Goal: Information Seeking & Learning: Learn about a topic

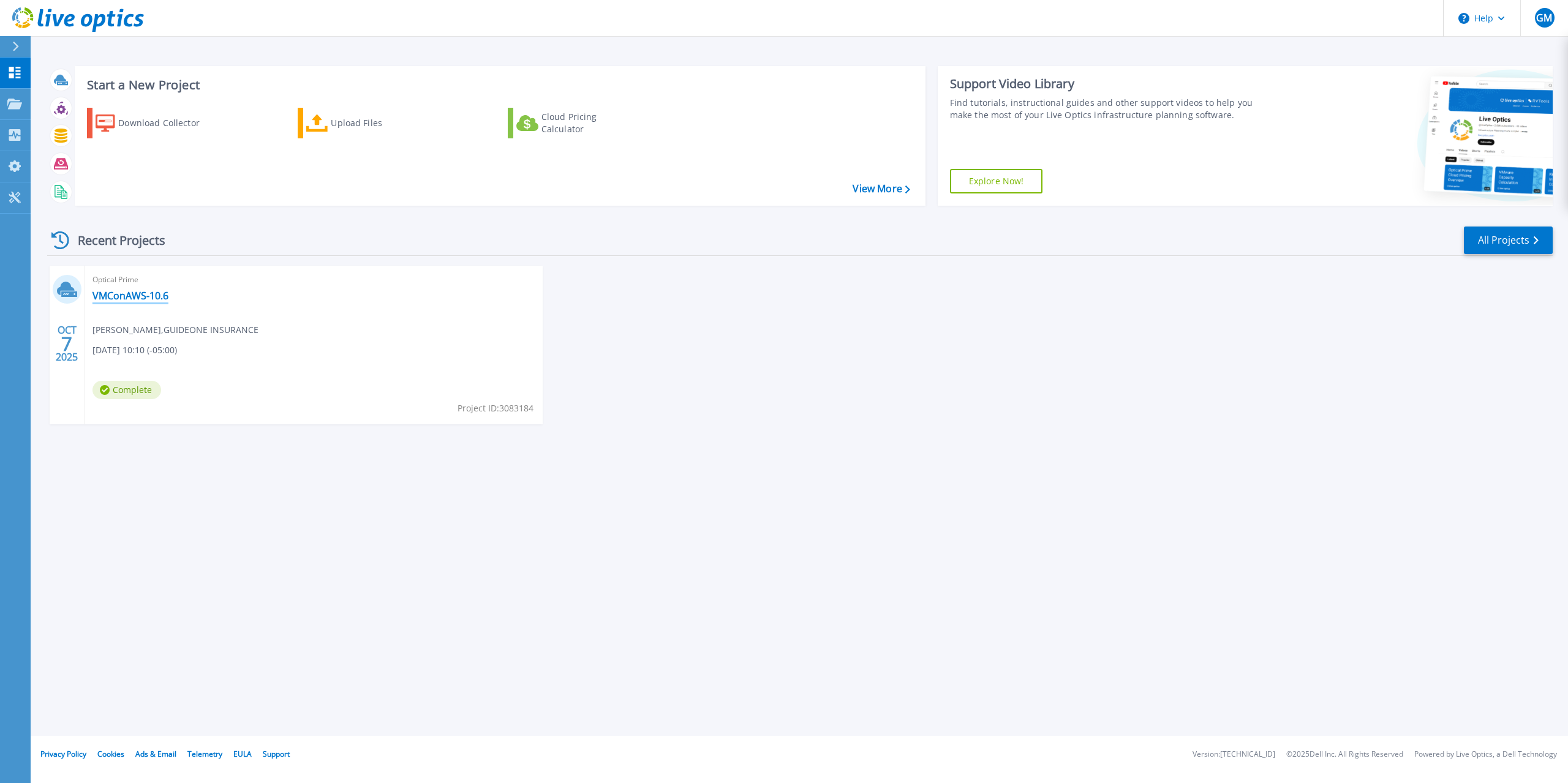
click at [133, 292] on link "VMConAWS-10.6" at bounding box center [130, 295] width 76 height 13
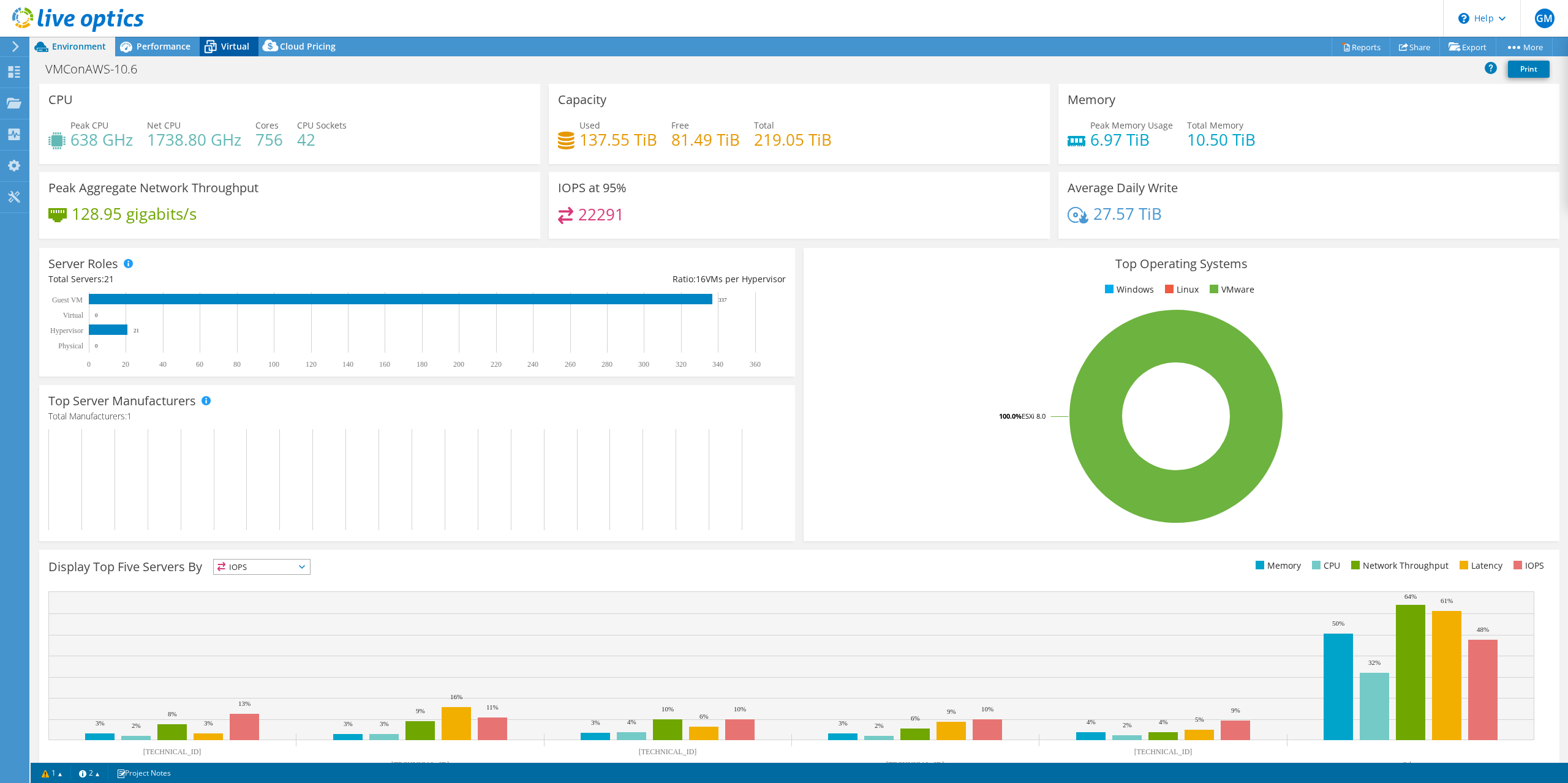
click at [235, 43] on span "Virtual" at bounding box center [235, 46] width 28 height 12
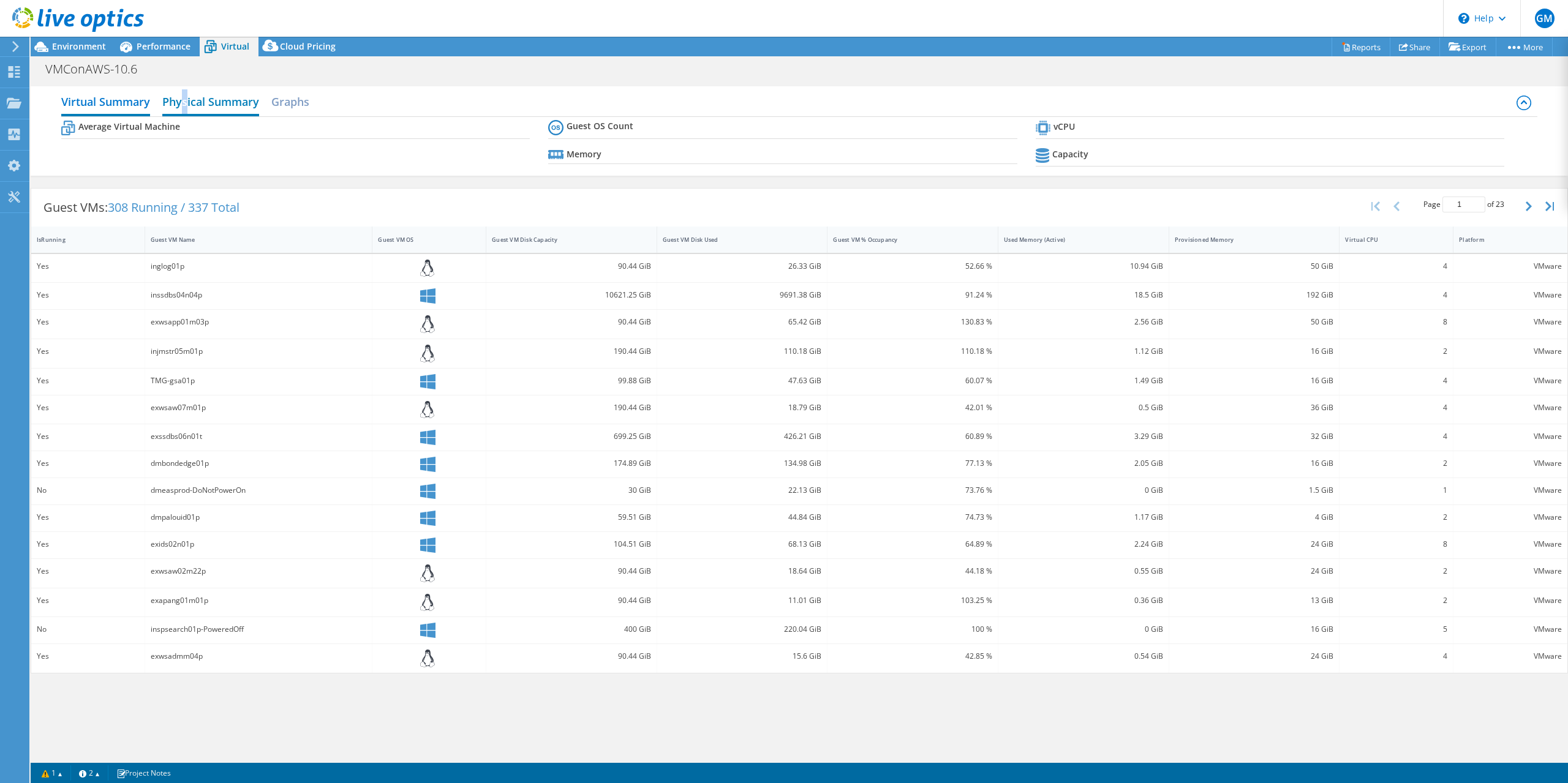
click at [185, 100] on h2 "Physical Summary" at bounding box center [210, 102] width 96 height 27
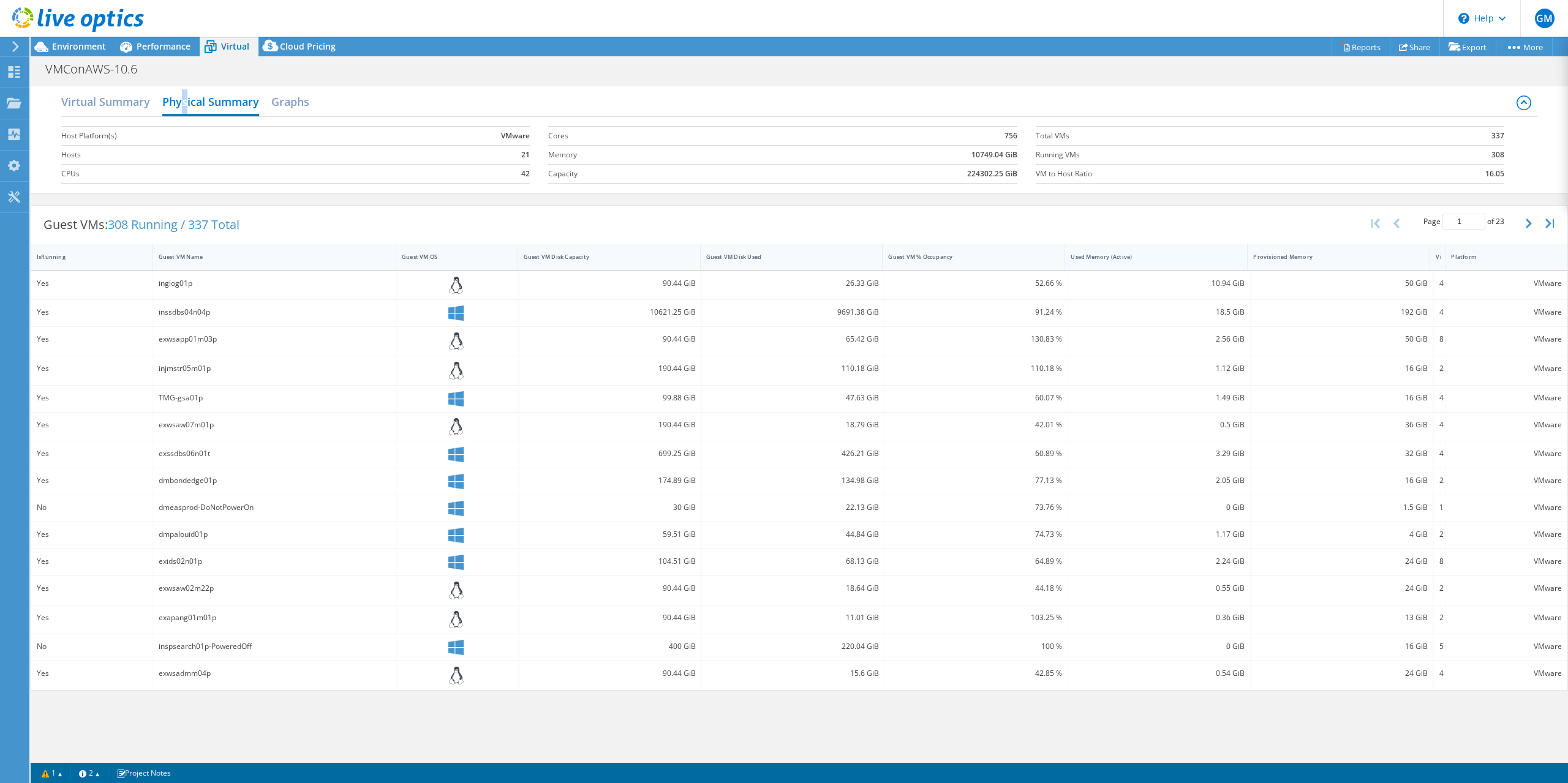
drag, startPoint x: 1452, startPoint y: 260, endPoint x: 1223, endPoint y: 263, distance: 229.0
click at [1226, 263] on div "IsRunning Guest VM Name Guest VM OS Guest VM Disk Capacity Guest VM Disk Used G…" at bounding box center [799, 257] width 1536 height 26
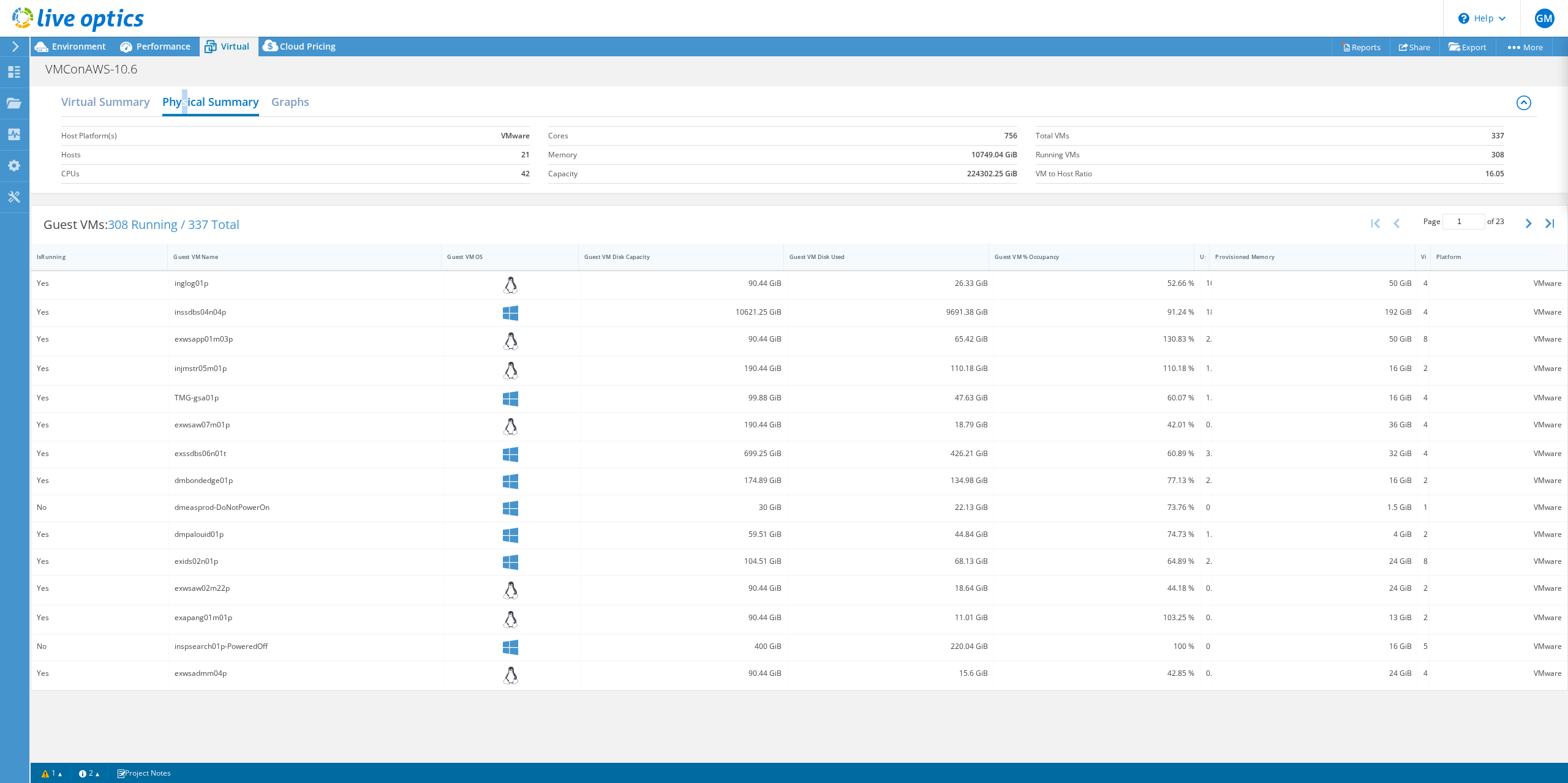
drag, startPoint x: 1241, startPoint y: 261, endPoint x: 1013, endPoint y: 262, distance: 228.0
click at [1013, 262] on div "IsRunning Guest VM Name Guest VM OS Guest VM Disk Capacity Guest VM Disk Used G…" at bounding box center [799, 257] width 1536 height 26
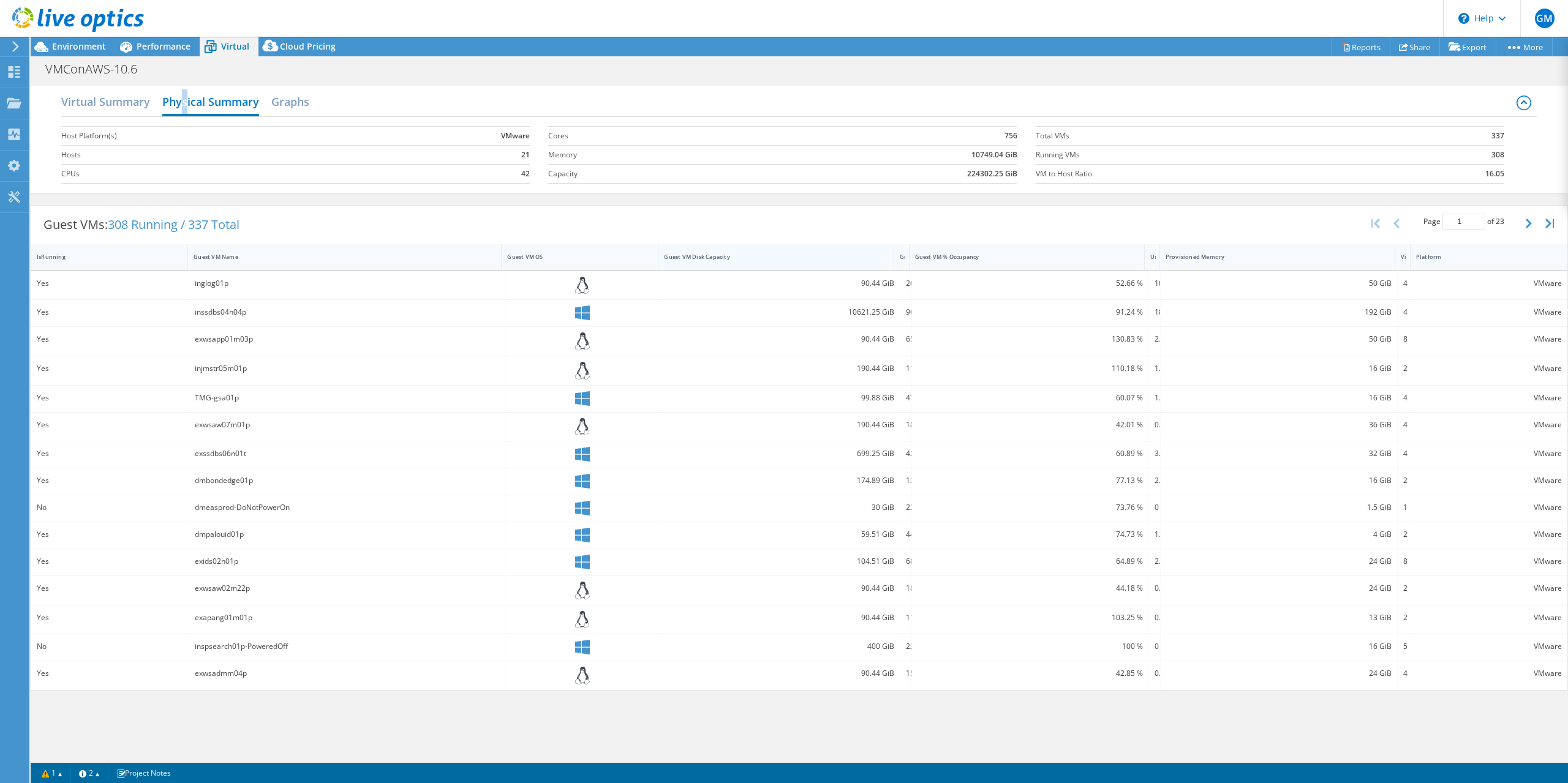
drag, startPoint x: 989, startPoint y: 261, endPoint x: 785, endPoint y: 261, distance: 204.0
click at [785, 261] on div "IsRunning Guest VM Name Guest VM OS Guest VM Disk Capacity Guest VM Disk Used G…" at bounding box center [799, 257] width 1536 height 26
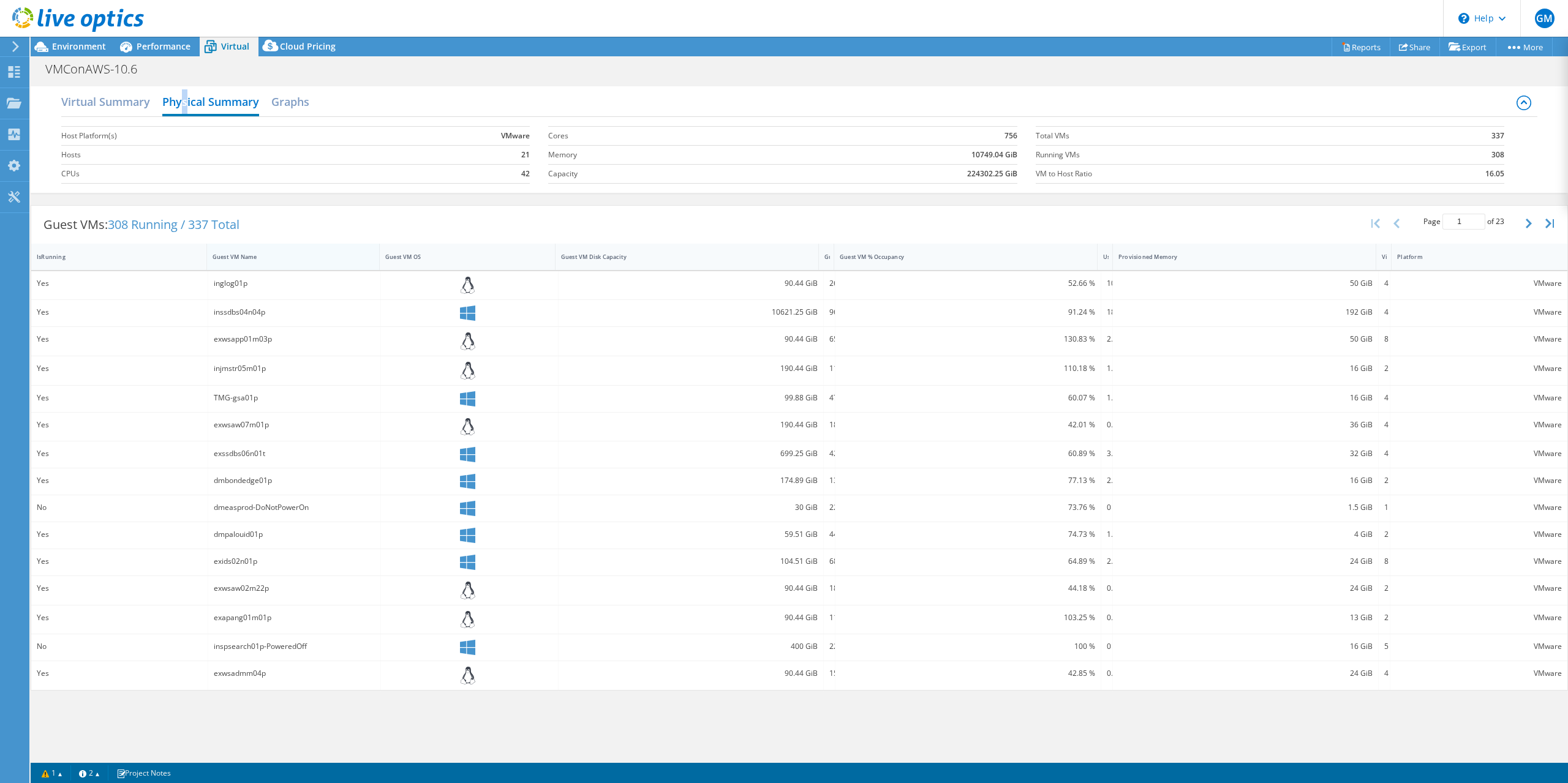
drag, startPoint x: 501, startPoint y: 257, endPoint x: 359, endPoint y: 250, distance: 142.2
click at [359, 250] on div "Guest VM Name" at bounding box center [293, 257] width 173 height 26
click at [279, 99] on h2 "Graphs" at bounding box center [291, 102] width 38 height 27
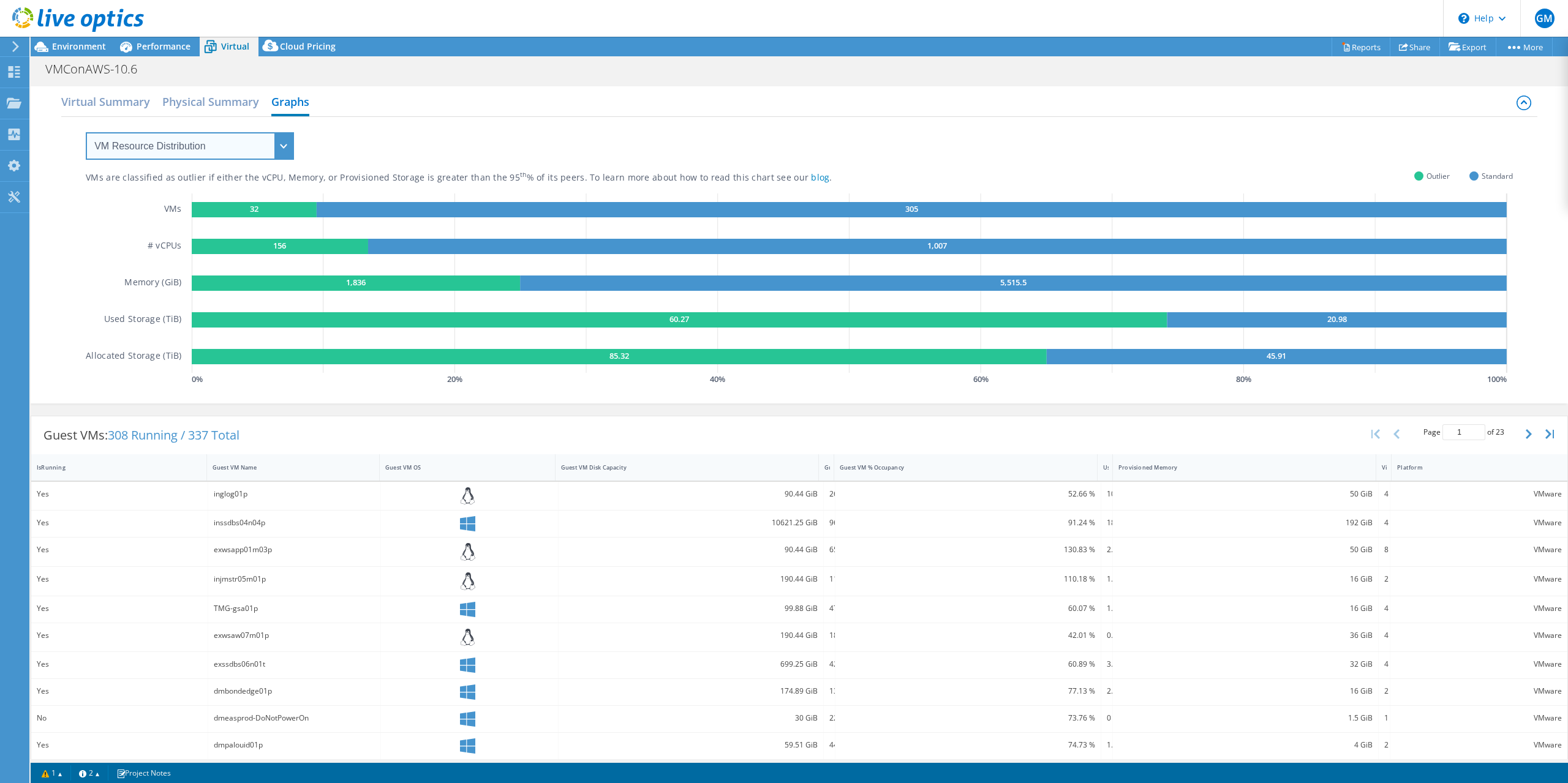
click at [285, 144] on select "VM Resource Distribution Provisioning Contrast Over Provisioning" at bounding box center [189, 146] width 208 height 27
click at [85, 132] on select "VM Resource Distribution Provisioning Contrast Over Provisioning" at bounding box center [189, 146] width 208 height 27
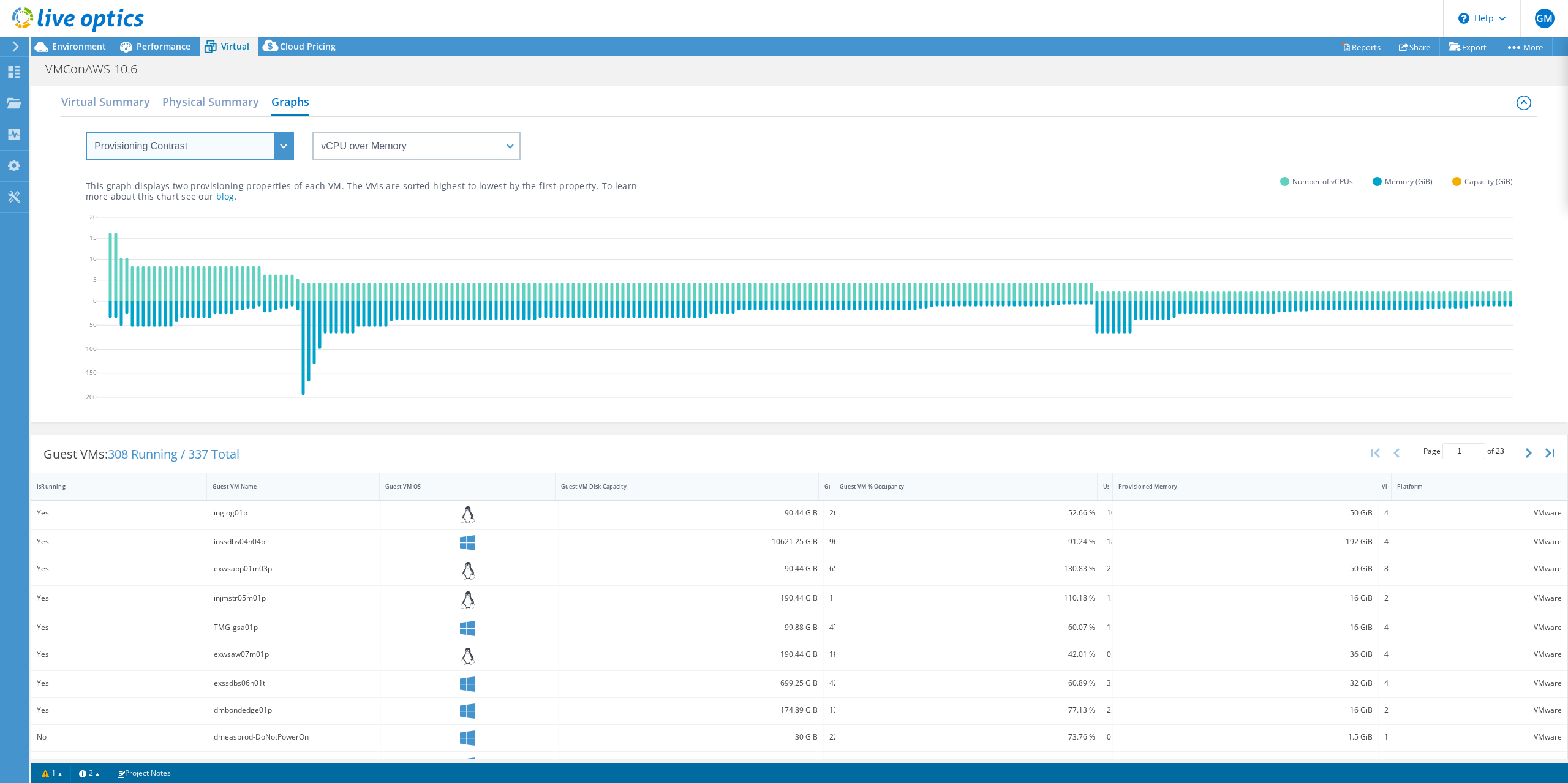
click at [286, 146] on select "VM Resource Distribution Provisioning Contrast Over Provisioning" at bounding box center [189, 146] width 208 height 27
click at [85, 132] on select "VM Resource Distribution Provisioning Contrast Over Provisioning" at bounding box center [189, 146] width 208 height 27
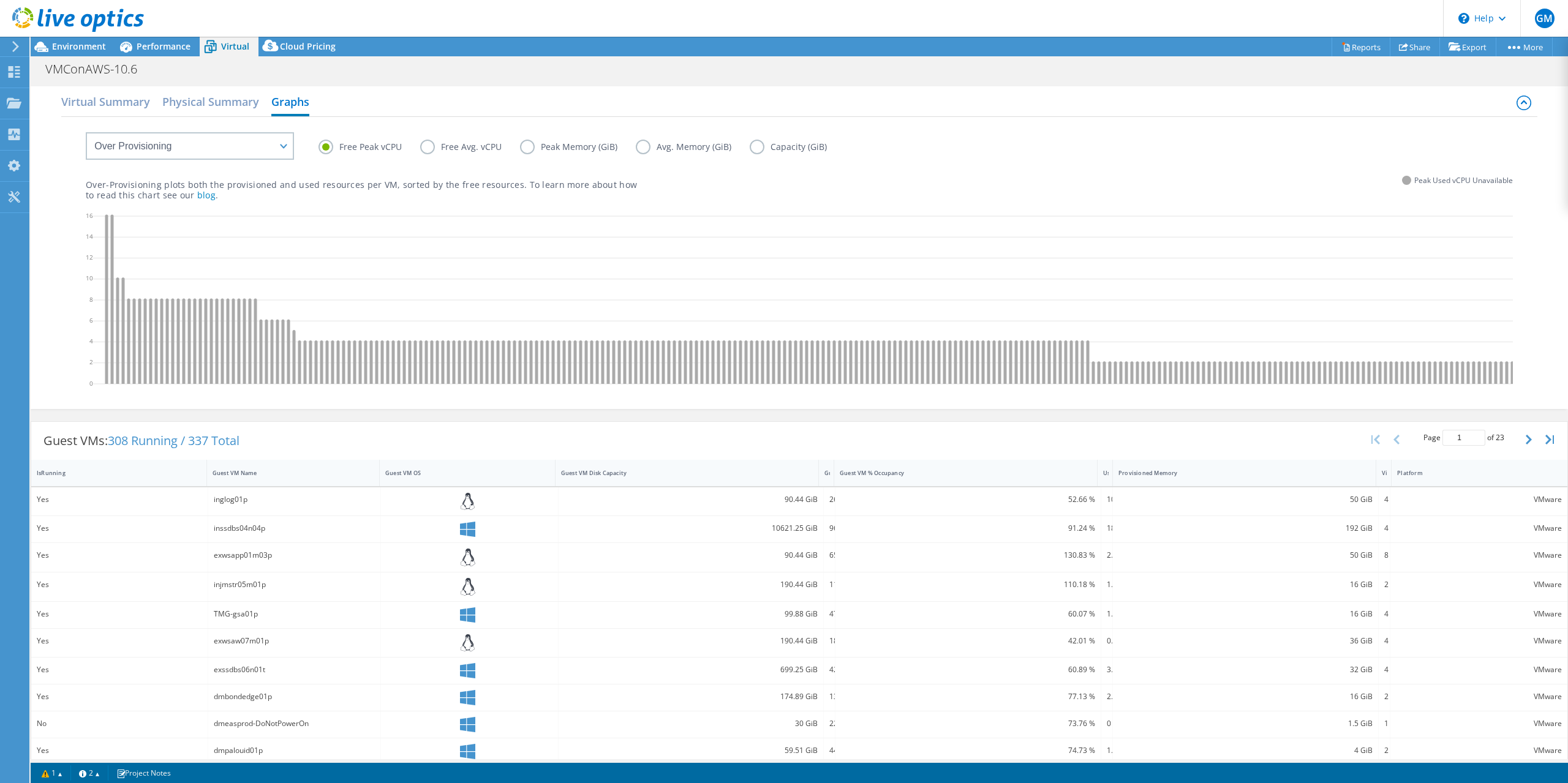
click at [532, 147] on label "Peak Memory (GiB)" at bounding box center [577, 147] width 116 height 15
click at [0, 0] on input "Peak Memory (GiB)" at bounding box center [0, 0] width 0 height 0
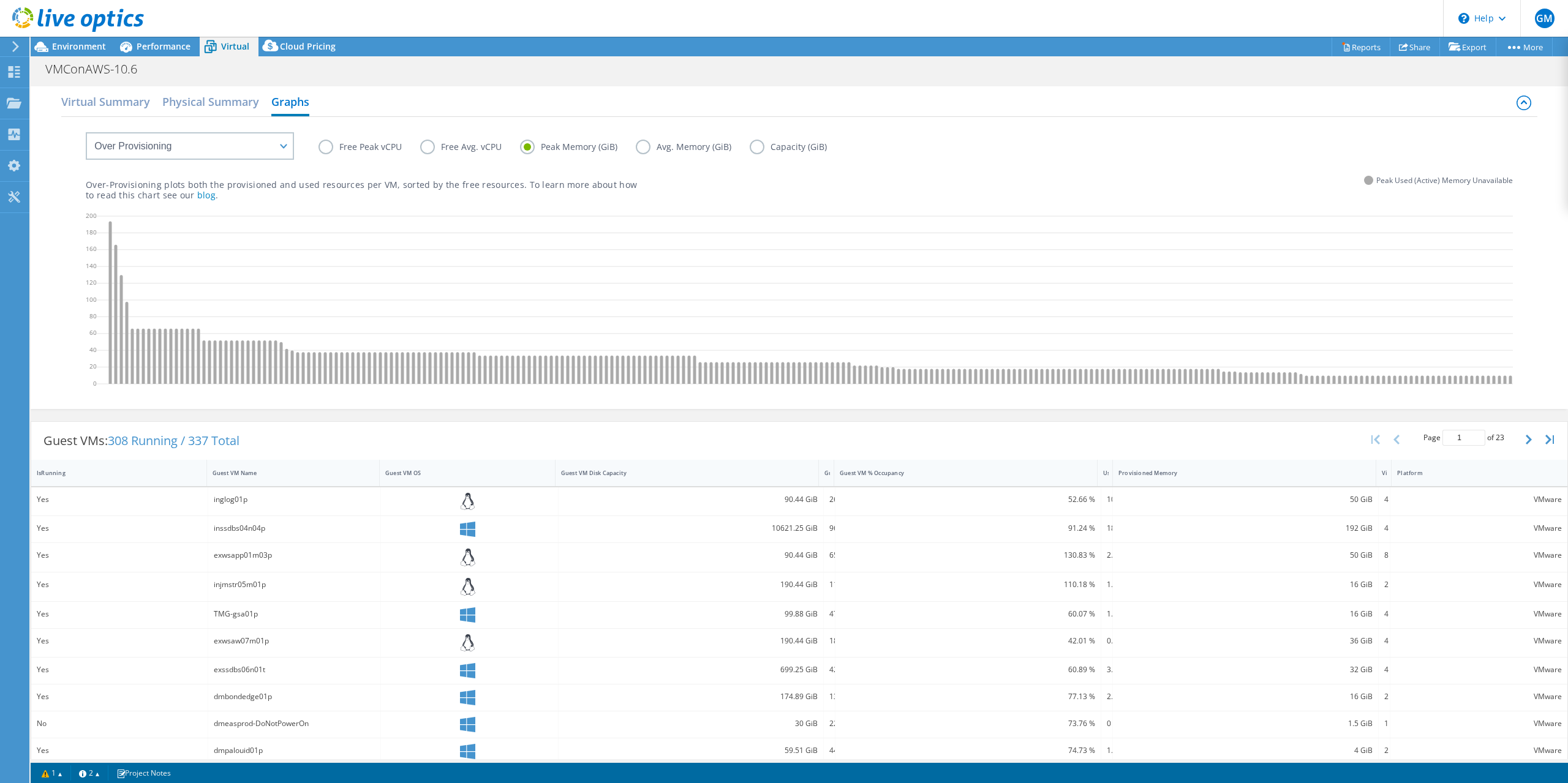
click at [638, 149] on label "Avg. Memory (GiB)" at bounding box center [693, 147] width 114 height 15
click at [0, 0] on input "Avg. Memory (GiB)" at bounding box center [0, 0] width 0 height 0
click at [755, 149] on label "Capacity (GiB)" at bounding box center [797, 147] width 96 height 15
click at [0, 0] on input "Capacity (GiB)" at bounding box center [0, 0] width 0 height 0
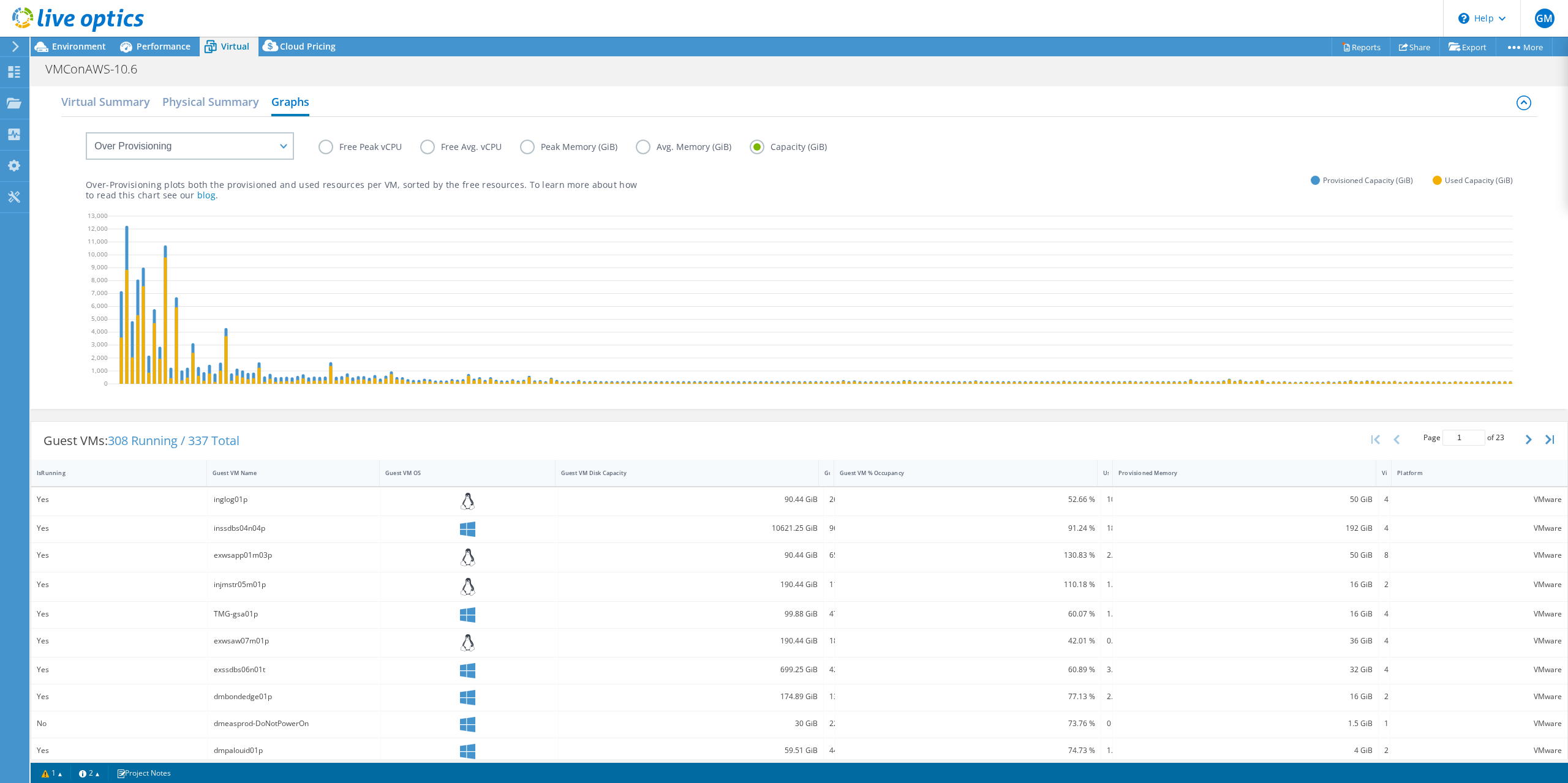
click at [526, 147] on label "Peak Memory (GiB)" at bounding box center [577, 147] width 116 height 15
click at [0, 0] on input "Peak Memory (GiB)" at bounding box center [0, 0] width 0 height 0
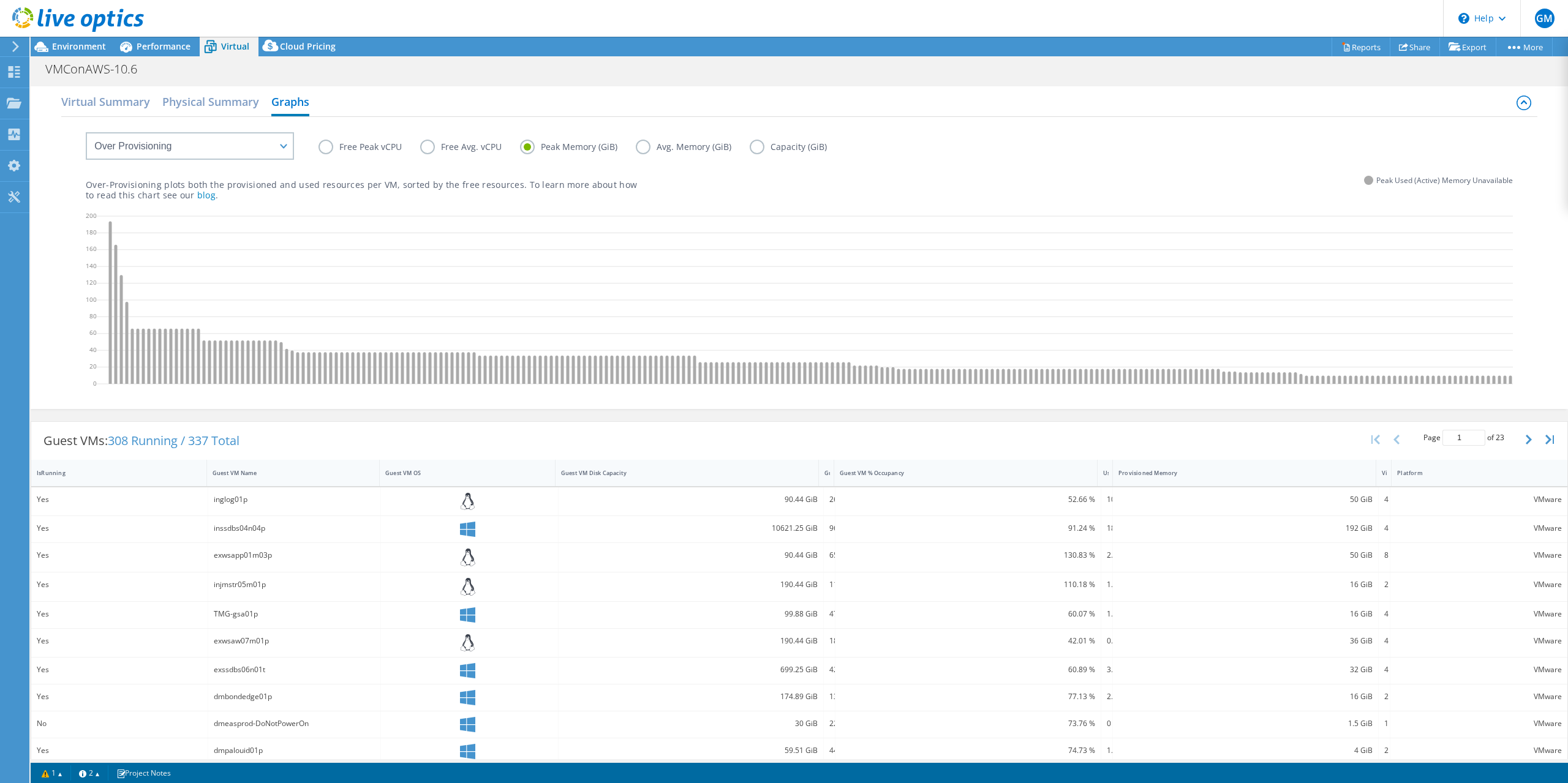
click at [755, 148] on label "Capacity (GiB)" at bounding box center [797, 147] width 96 height 15
click at [0, 0] on input "Capacity (GiB)" at bounding box center [0, 0] width 0 height 0
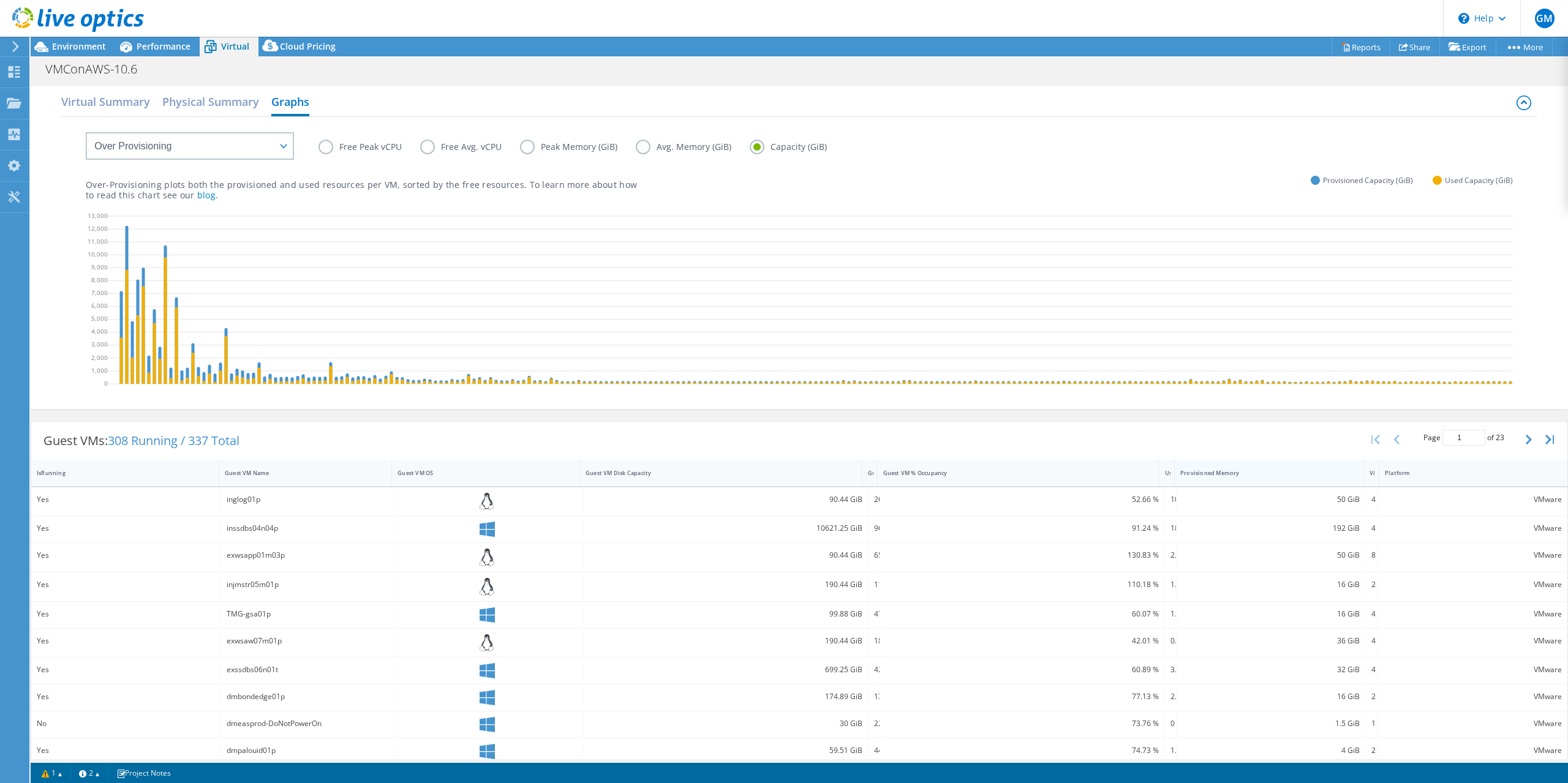
drag, startPoint x: 1364, startPoint y: 488, endPoint x: 1291, endPoint y: 487, distance: 73.0
click at [1291, 486] on div "Provisioned Memory" at bounding box center [1269, 473] width 189 height 26
click at [528, 149] on label "Peak Memory (GiB)" at bounding box center [577, 147] width 116 height 15
click at [0, 0] on input "Peak Memory (GiB)" at bounding box center [0, 0] width 0 height 0
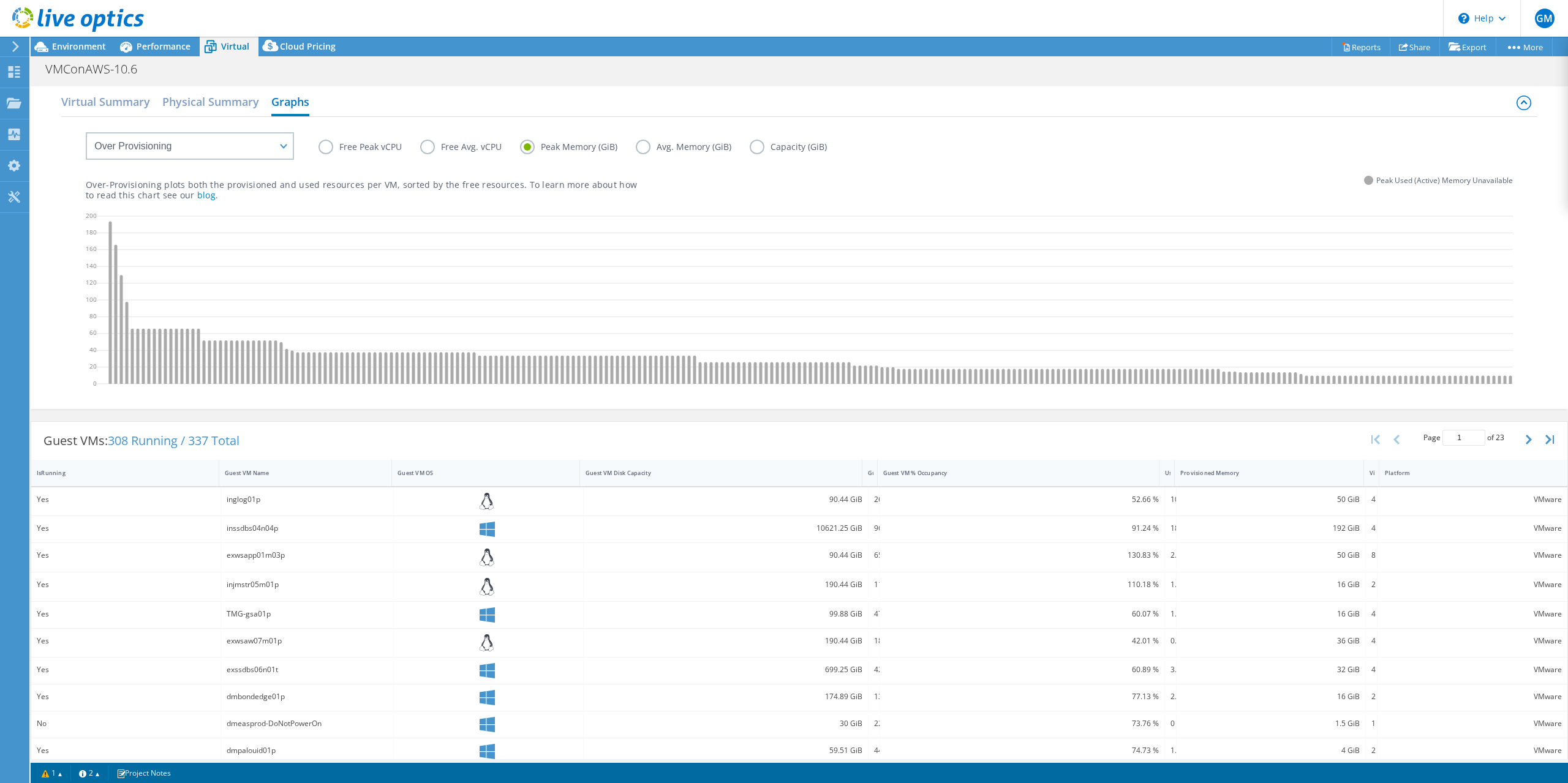
click at [1313, 285] on icon at bounding box center [1034, 302] width 1876 height 184
click at [749, 148] on label "Capacity (GiB)" at bounding box center [797, 147] width 96 height 15
click at [0, 0] on input "Capacity (GiB)" at bounding box center [0, 0] width 0 height 0
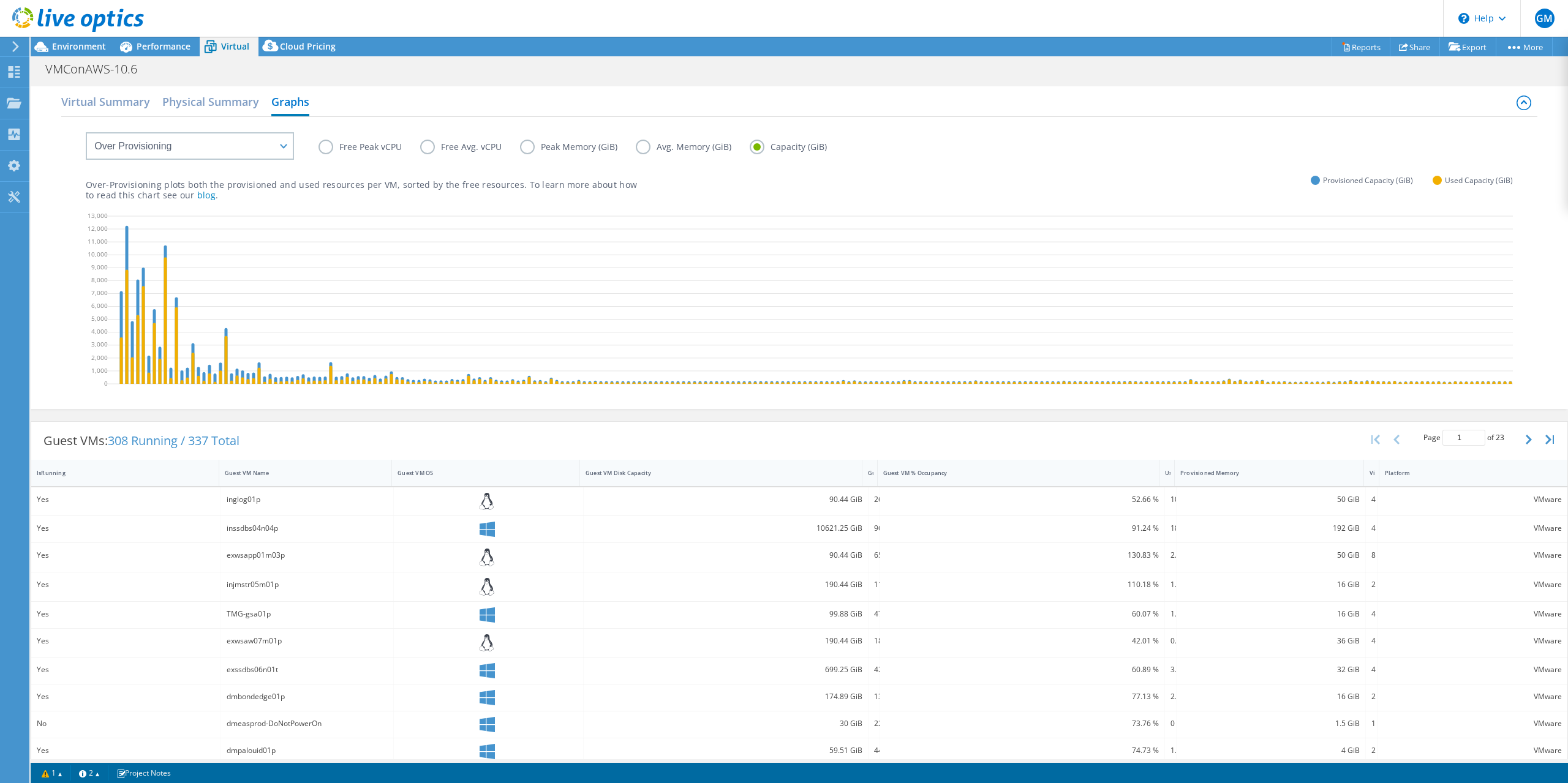
click at [528, 150] on label "Peak Memory (GiB)" at bounding box center [577, 147] width 116 height 15
click at [0, 0] on input "Peak Memory (GiB)" at bounding box center [0, 0] width 0 height 0
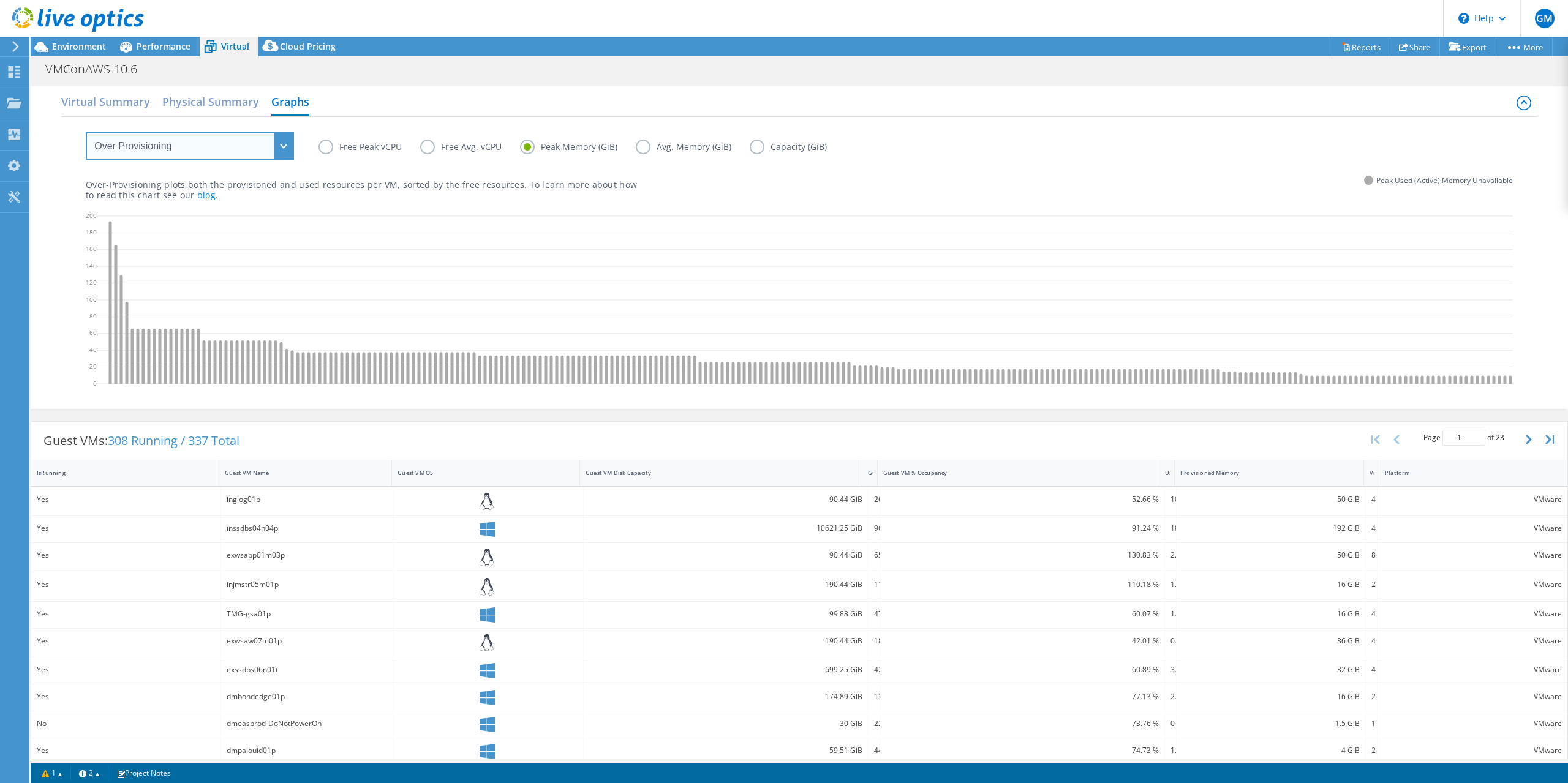
click at [283, 146] on select "VM Resource Distribution Provisioning Contrast Over Provisioning" at bounding box center [189, 146] width 208 height 27
click at [85, 132] on select "VM Resource Distribution Provisioning Contrast Over Provisioning" at bounding box center [189, 146] width 208 height 27
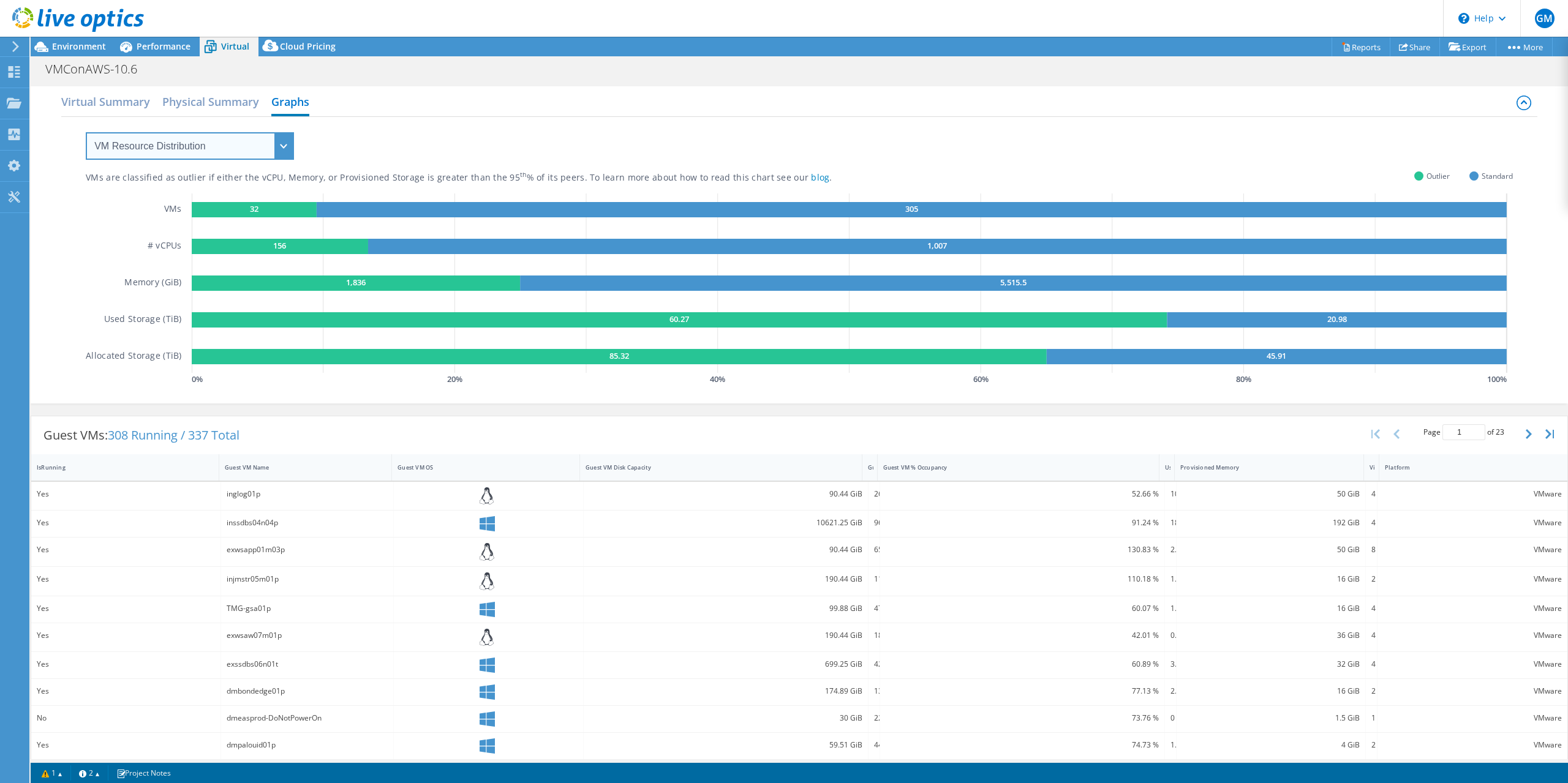
click at [283, 151] on select "VM Resource Distribution Provisioning Contrast Over Provisioning" at bounding box center [189, 146] width 208 height 27
click at [85, 132] on select "VM Resource Distribution Provisioning Contrast Over Provisioning" at bounding box center [189, 146] width 208 height 27
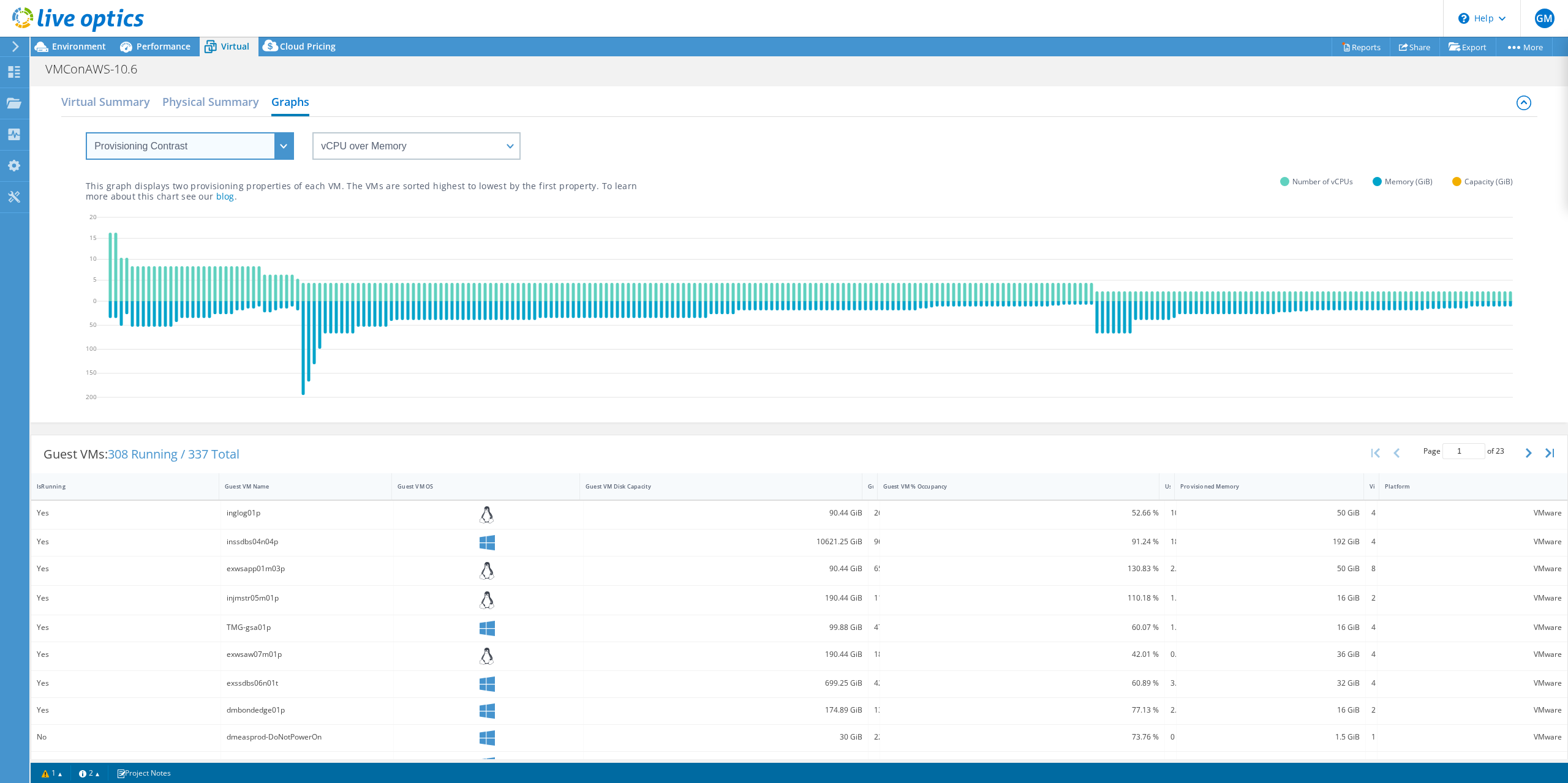
click at [287, 147] on select "VM Resource Distribution Provisioning Contrast Over Provisioning" at bounding box center [189, 146] width 208 height 27
select select "Over Provisioning"
click at [85, 132] on select "VM Resource Distribution Provisioning Contrast Over Provisioning" at bounding box center [189, 146] width 208 height 27
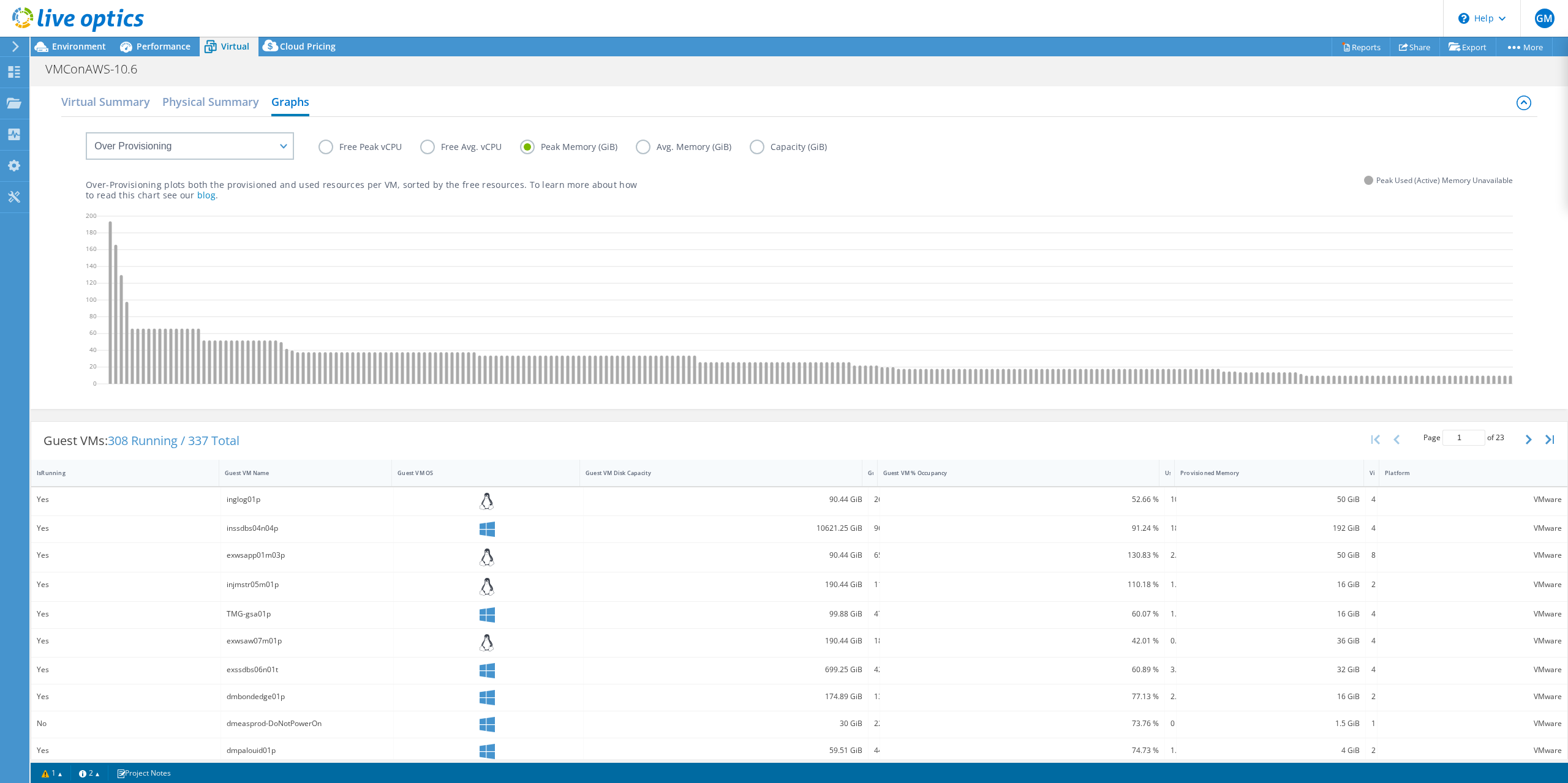
click at [643, 146] on label "Avg. Memory (GiB)" at bounding box center [693, 147] width 114 height 15
click at [0, 0] on input "Avg. Memory (GiB)" at bounding box center [0, 0] width 0 height 0
click at [749, 144] on label "Capacity (GiB)" at bounding box center [797, 147] width 96 height 15
click at [0, 0] on input "Capacity (GiB)" at bounding box center [0, 0] width 0 height 0
